Goal: Check status

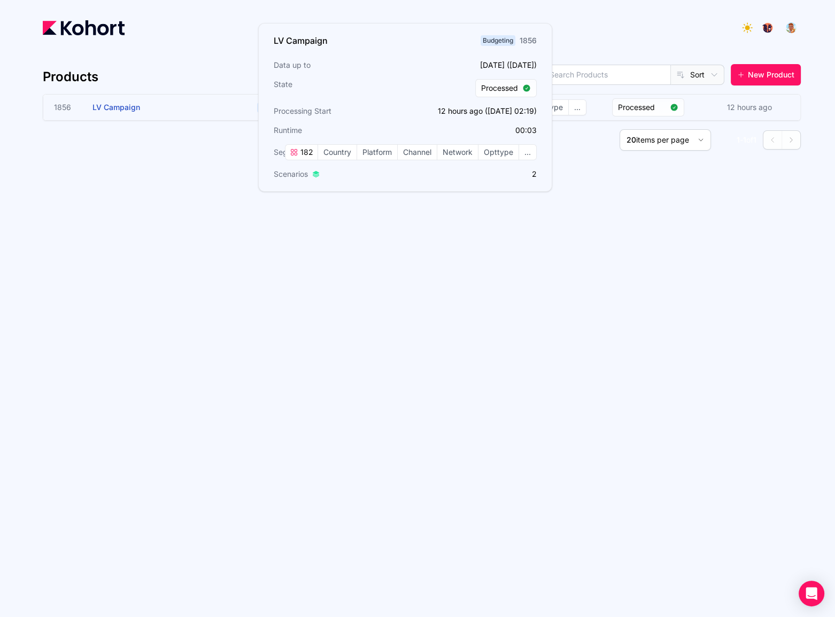
click at [128, 104] on span "LV Campaign" at bounding box center [116, 107] width 48 height 9
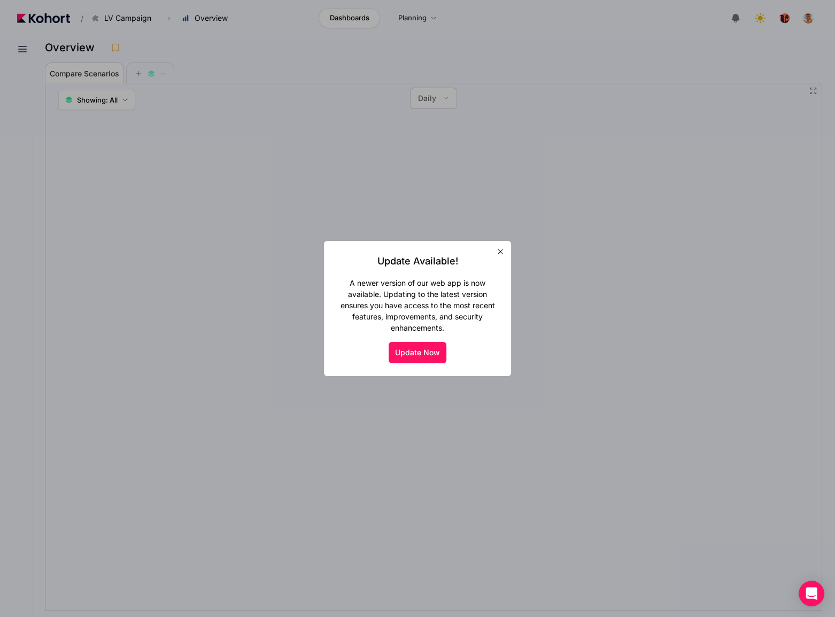
click at [503, 251] on icon "button" at bounding box center [500, 251] width 9 height 9
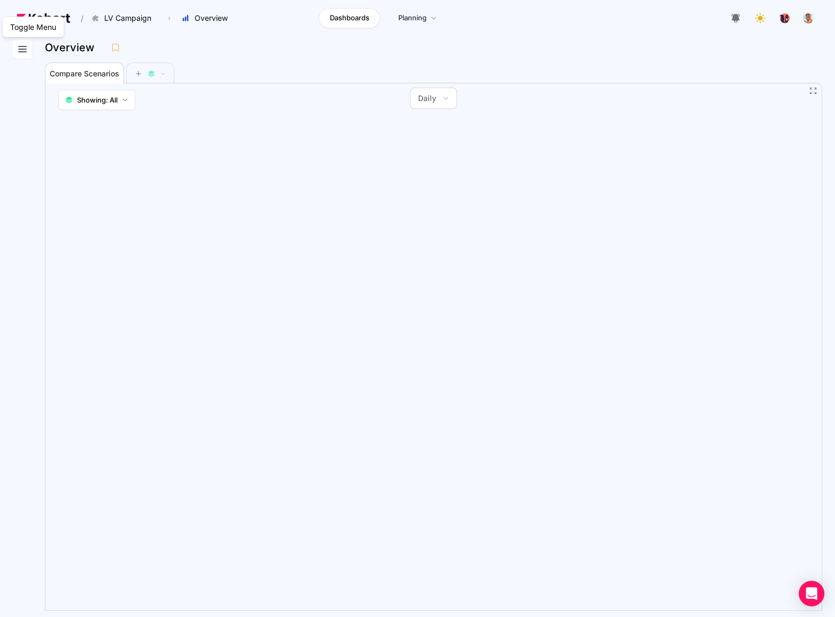
click at [22, 51] on icon at bounding box center [22, 49] width 13 height 13
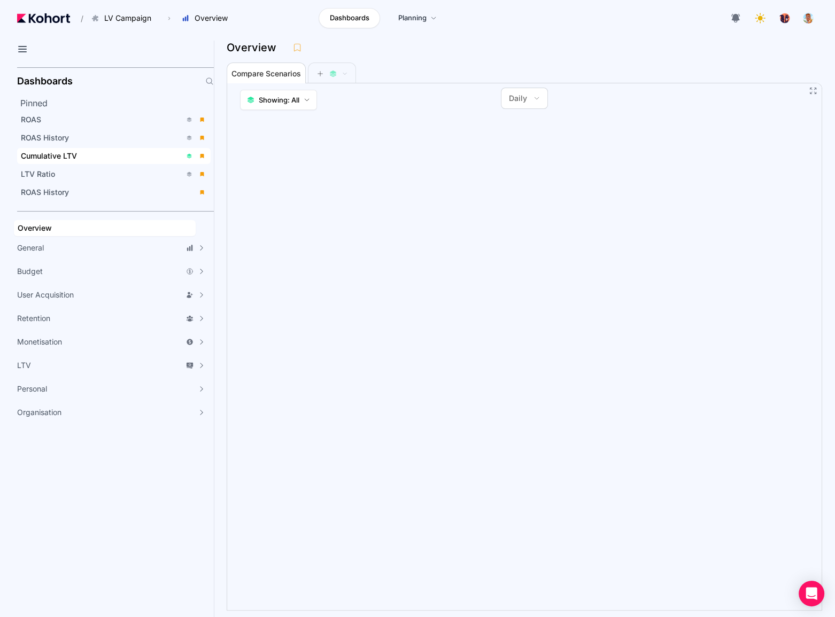
click at [96, 148] on span "Cumulative LTV" at bounding box center [113, 156] width 193 height 16
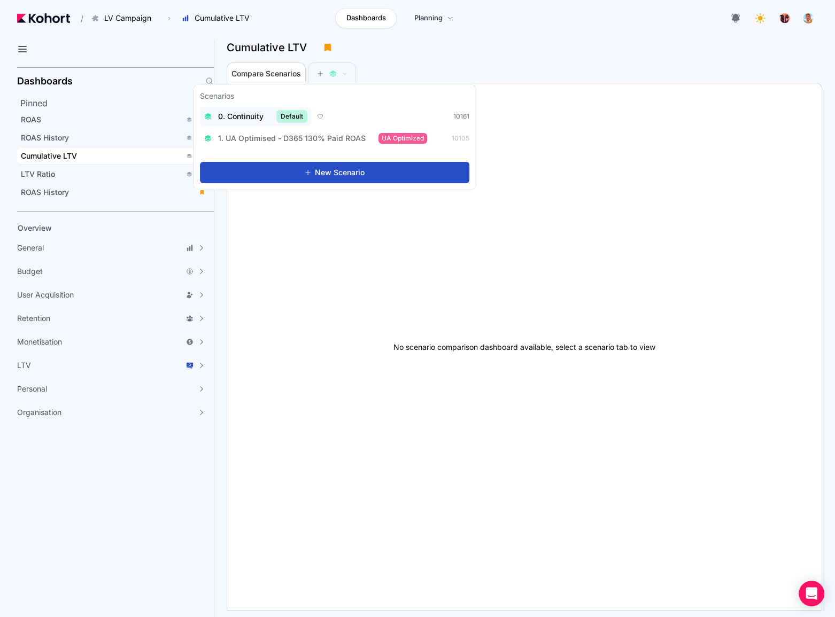
click at [262, 120] on span "0. Continuity" at bounding box center [240, 116] width 45 height 11
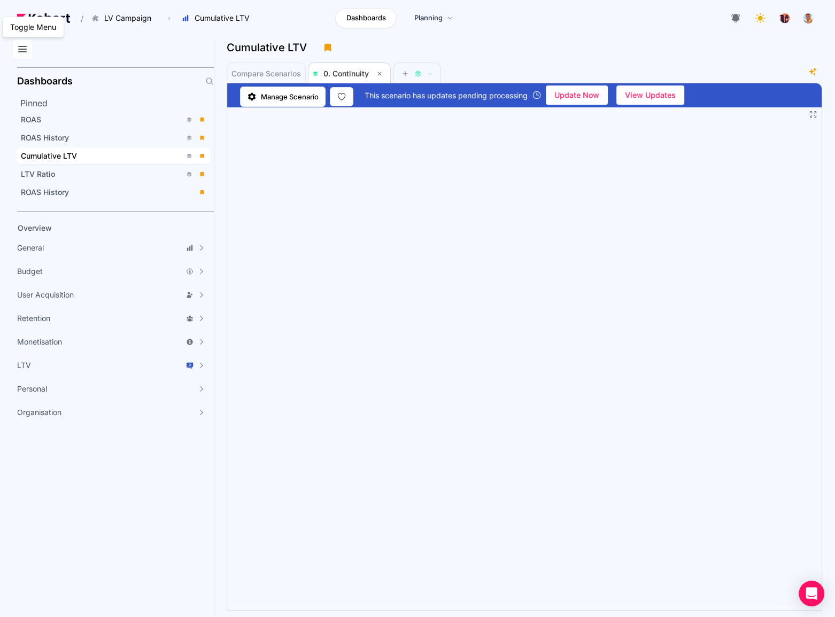
click at [22, 47] on icon at bounding box center [22, 49] width 13 height 13
